Goal: Check status: Check status

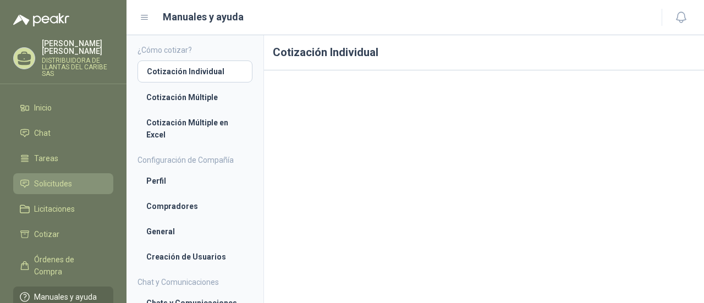
click at [71, 192] on link "Solicitudes" at bounding box center [63, 183] width 100 height 21
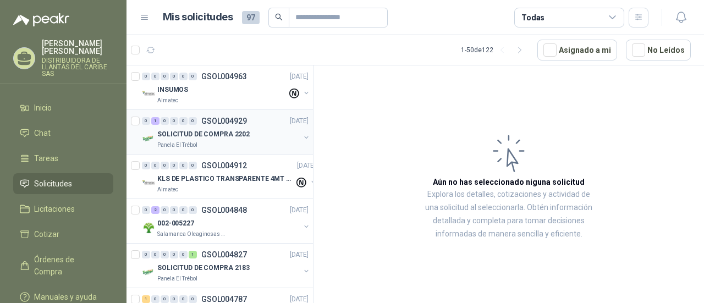
click at [200, 135] on p "SOLICITUD DE COMPRA 2202" at bounding box center [203, 134] width 92 height 10
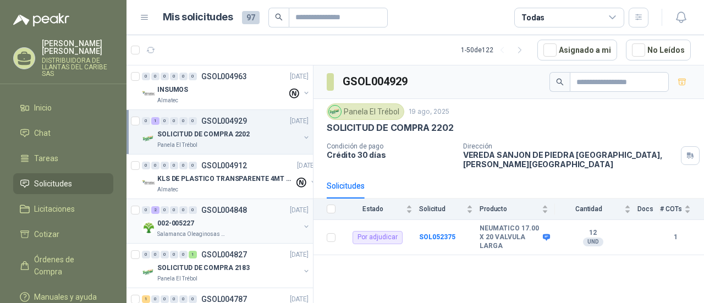
click at [210, 213] on p "GSOL004848" at bounding box center [224, 210] width 46 height 8
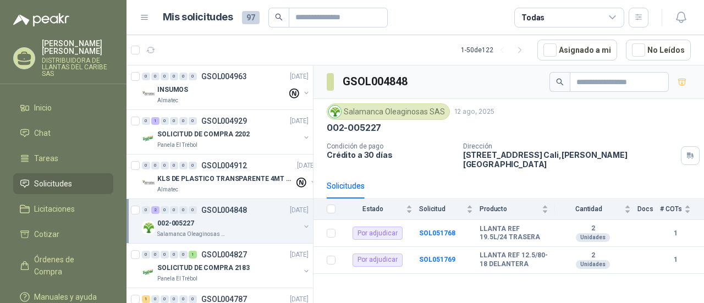
click at [394, 58] on article "1 - 50 de 122 Asignado a mi No Leídos" at bounding box center [416, 50] width 578 height 30
click at [229, 138] on p "SOLICITUD DE COMPRA 2202" at bounding box center [203, 134] width 92 height 10
